Goal: Task Accomplishment & Management: Manage account settings

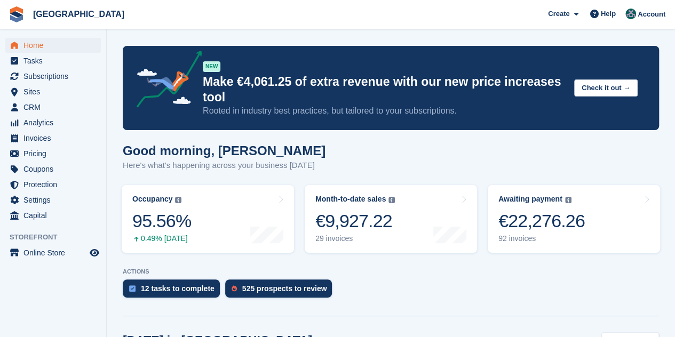
click at [19, 17] on img at bounding box center [17, 14] width 16 height 16
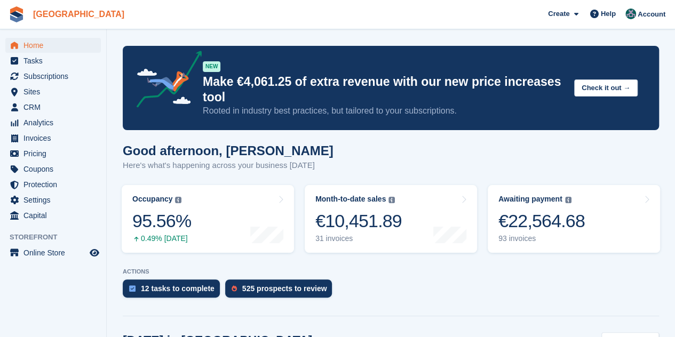
click at [42, 14] on link "[GEOGRAPHIC_DATA]" at bounding box center [79, 14] width 100 height 18
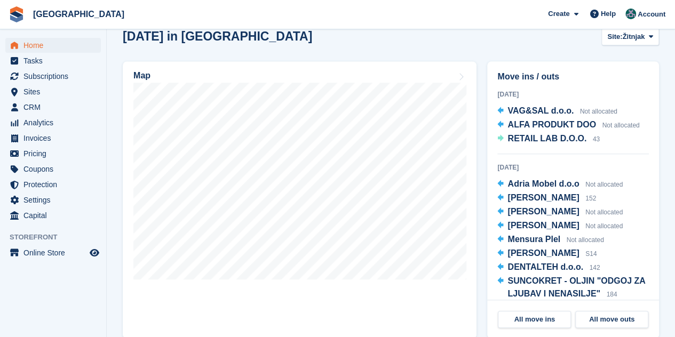
scroll to position [320, 0]
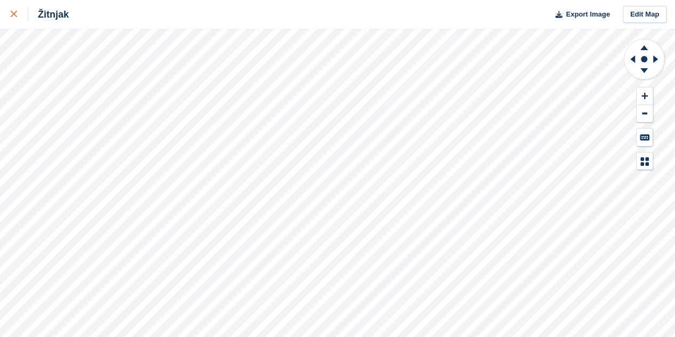
click at [10, 18] on link at bounding box center [14, 14] width 28 height 29
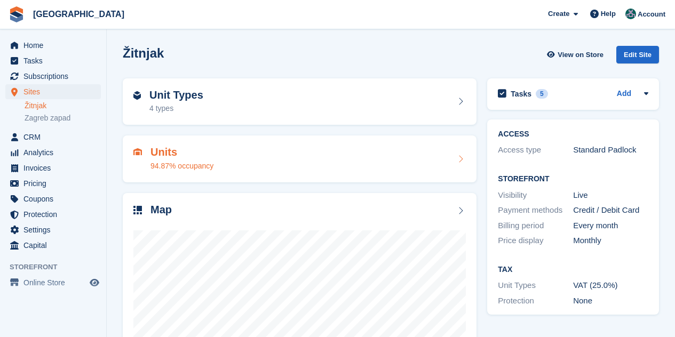
click at [59, 116] on link "Zagreb zapad" at bounding box center [63, 118] width 76 height 10
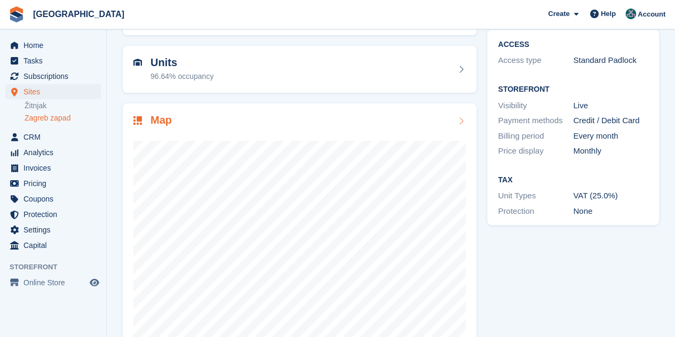
scroll to position [117, 0]
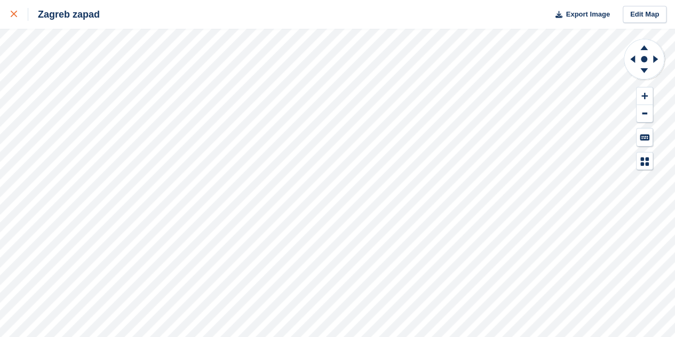
click at [15, 10] on div at bounding box center [20, 14] width 18 height 13
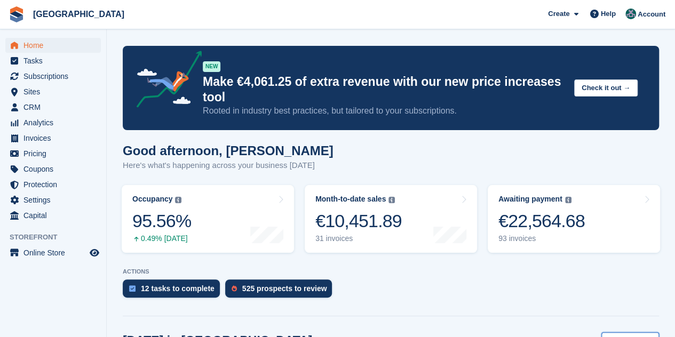
scroll to position [160, 0]
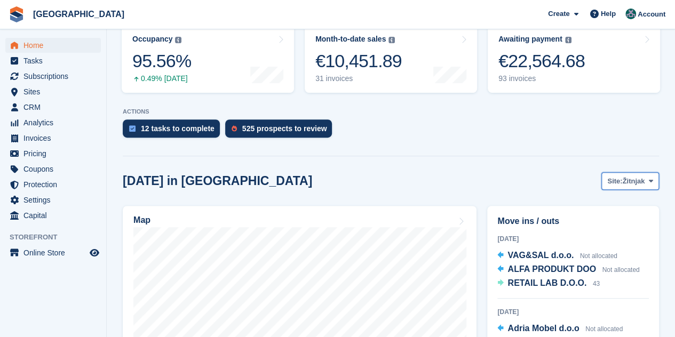
click at [608, 181] on span "Site:" at bounding box center [614, 181] width 15 height 11
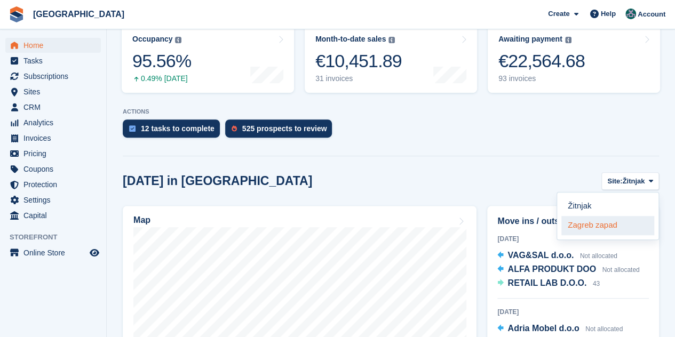
click at [608, 227] on link "Zagreb zapad" at bounding box center [607, 225] width 93 height 19
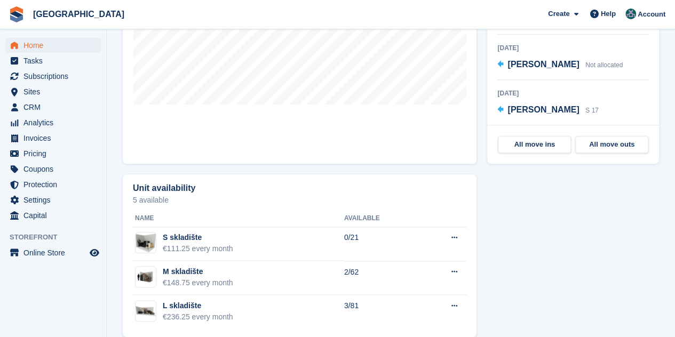
scroll to position [495, 0]
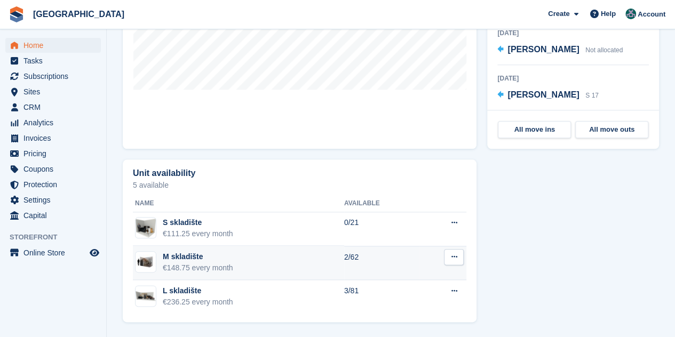
click at [458, 259] on button at bounding box center [454, 257] width 20 height 16
click at [416, 275] on p "Edit unit type" at bounding box center [412, 278] width 93 height 14
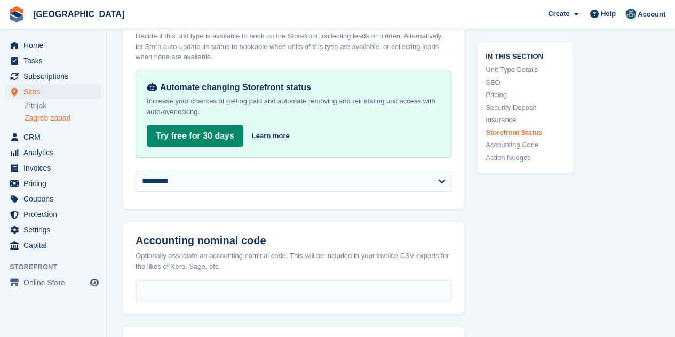
scroll to position [1814, 0]
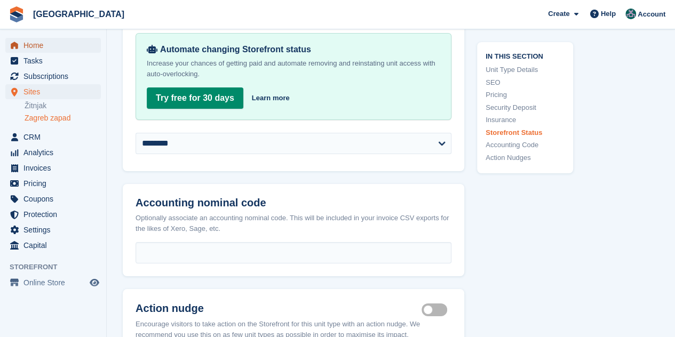
click at [51, 43] on span "Home" at bounding box center [55, 45] width 64 height 15
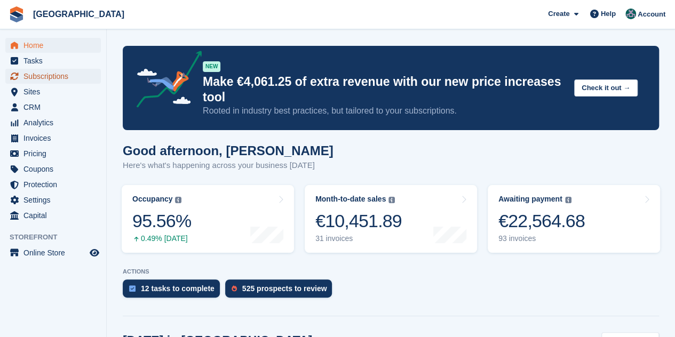
click at [53, 75] on span "Subscriptions" at bounding box center [55, 76] width 64 height 15
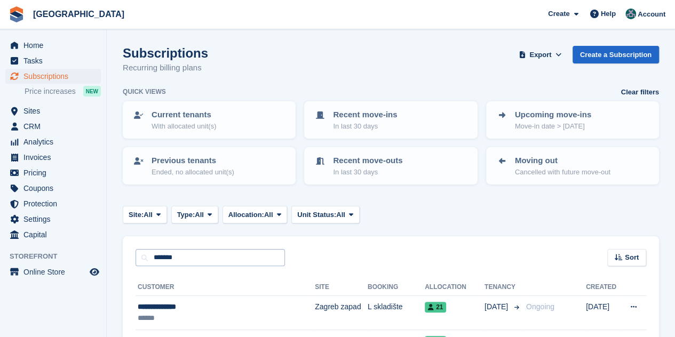
type input "**********"
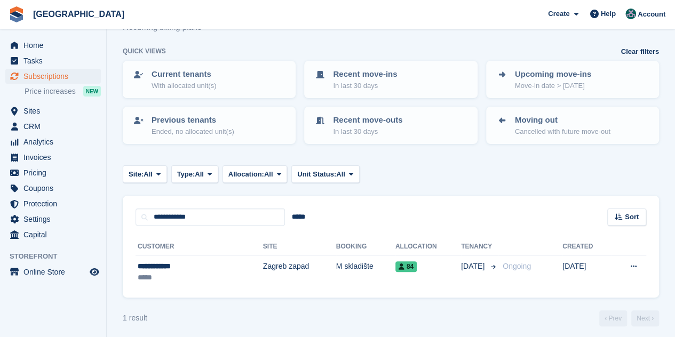
scroll to position [45, 0]
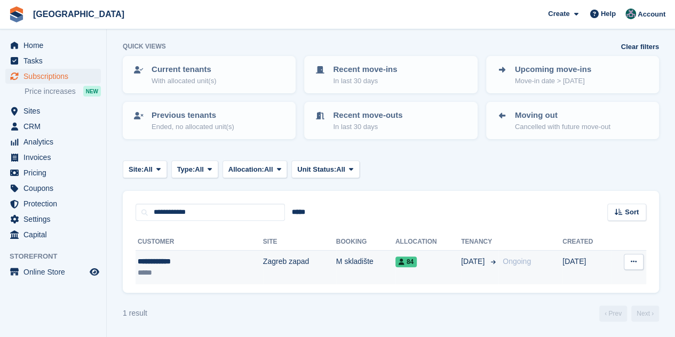
click at [172, 264] on div "**********" at bounding box center [177, 261] width 78 height 11
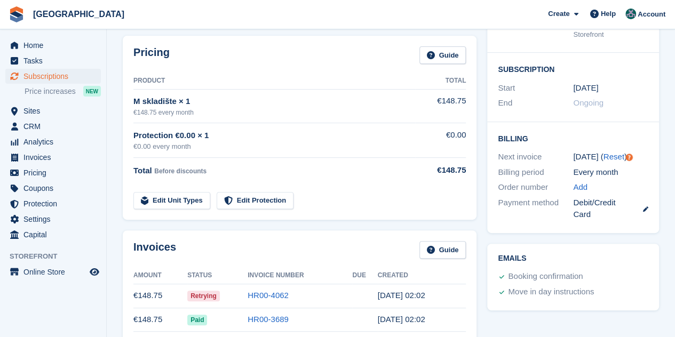
scroll to position [160, 0]
click at [645, 211] on icon at bounding box center [645, 208] width 5 height 5
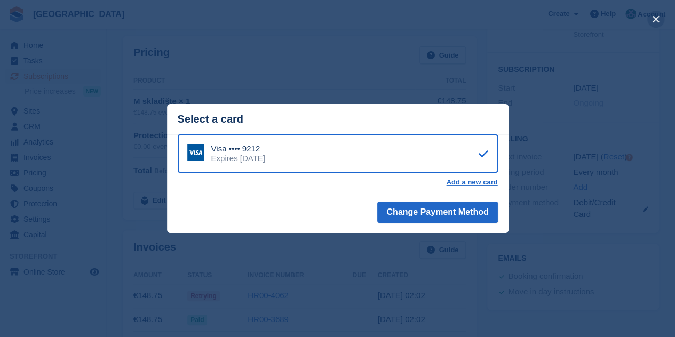
click at [654, 19] on button "close" at bounding box center [655, 19] width 17 height 17
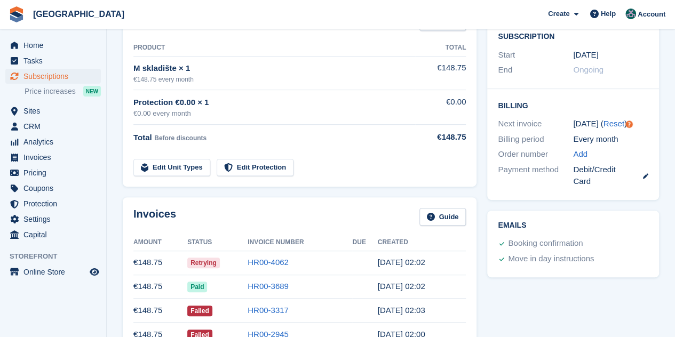
scroll to position [213, 0]
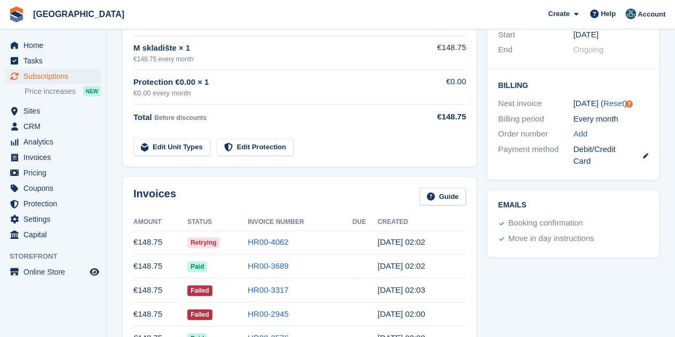
click at [641, 157] on link at bounding box center [641, 155] width 14 height 12
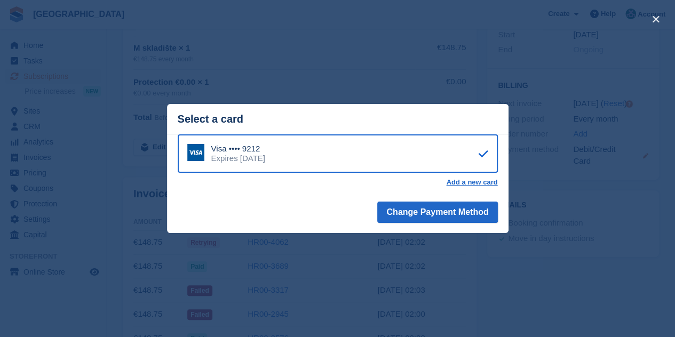
click at [647, 155] on div "close" at bounding box center [337, 168] width 675 height 337
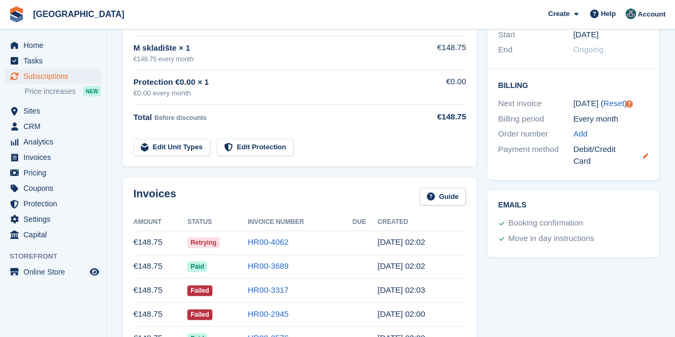
click at [647, 155] on icon at bounding box center [645, 155] width 5 height 5
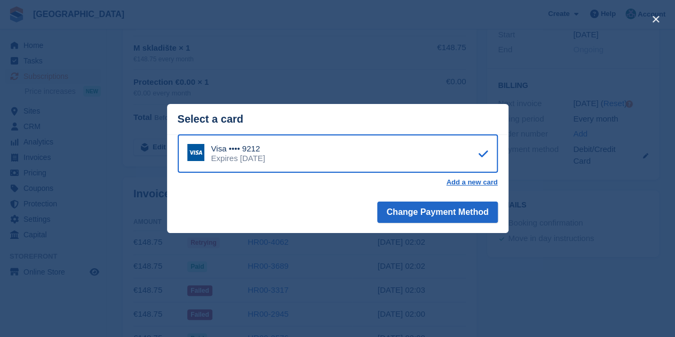
click at [499, 295] on div "close" at bounding box center [337, 168] width 675 height 337
